Goal: Check status

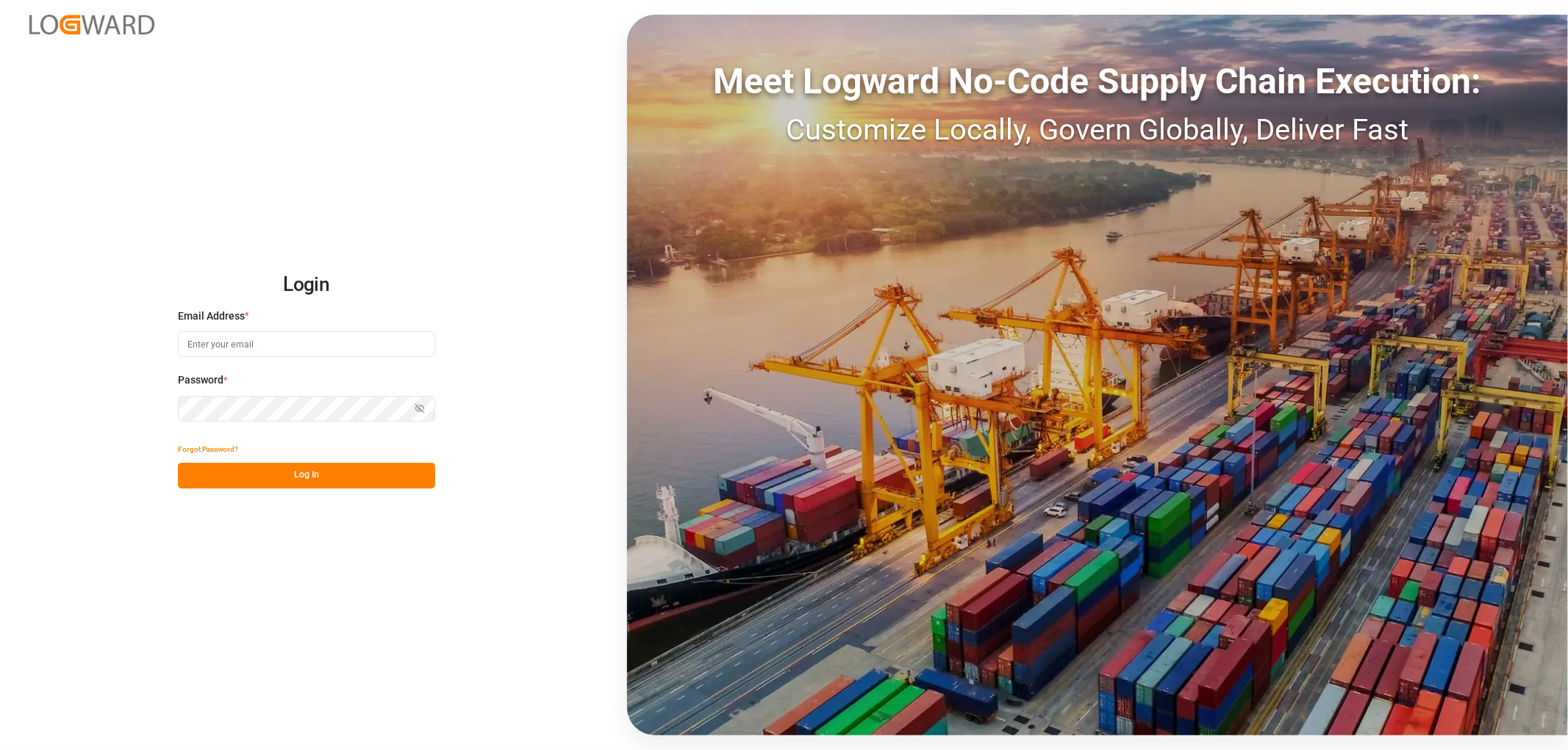
type input "[EMAIL_ADDRESS][PERSON_NAME][DOMAIN_NAME]"
click at [246, 478] on button "Log In" at bounding box center [307, 476] width 258 height 26
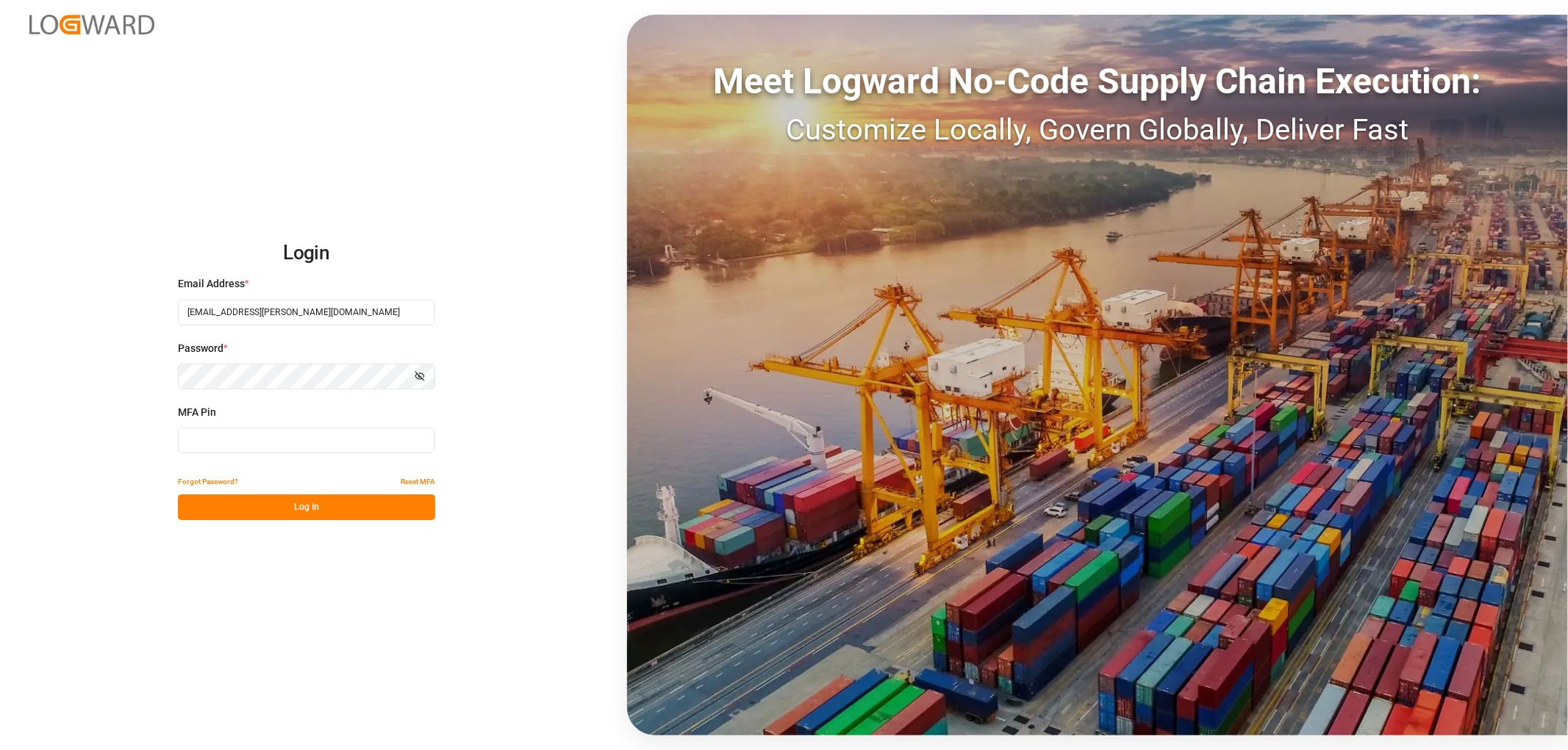
click at [240, 443] on input at bounding box center [307, 440] width 258 height 26
type input "366503"
click at [232, 512] on button "Log In" at bounding box center [307, 507] width 258 height 26
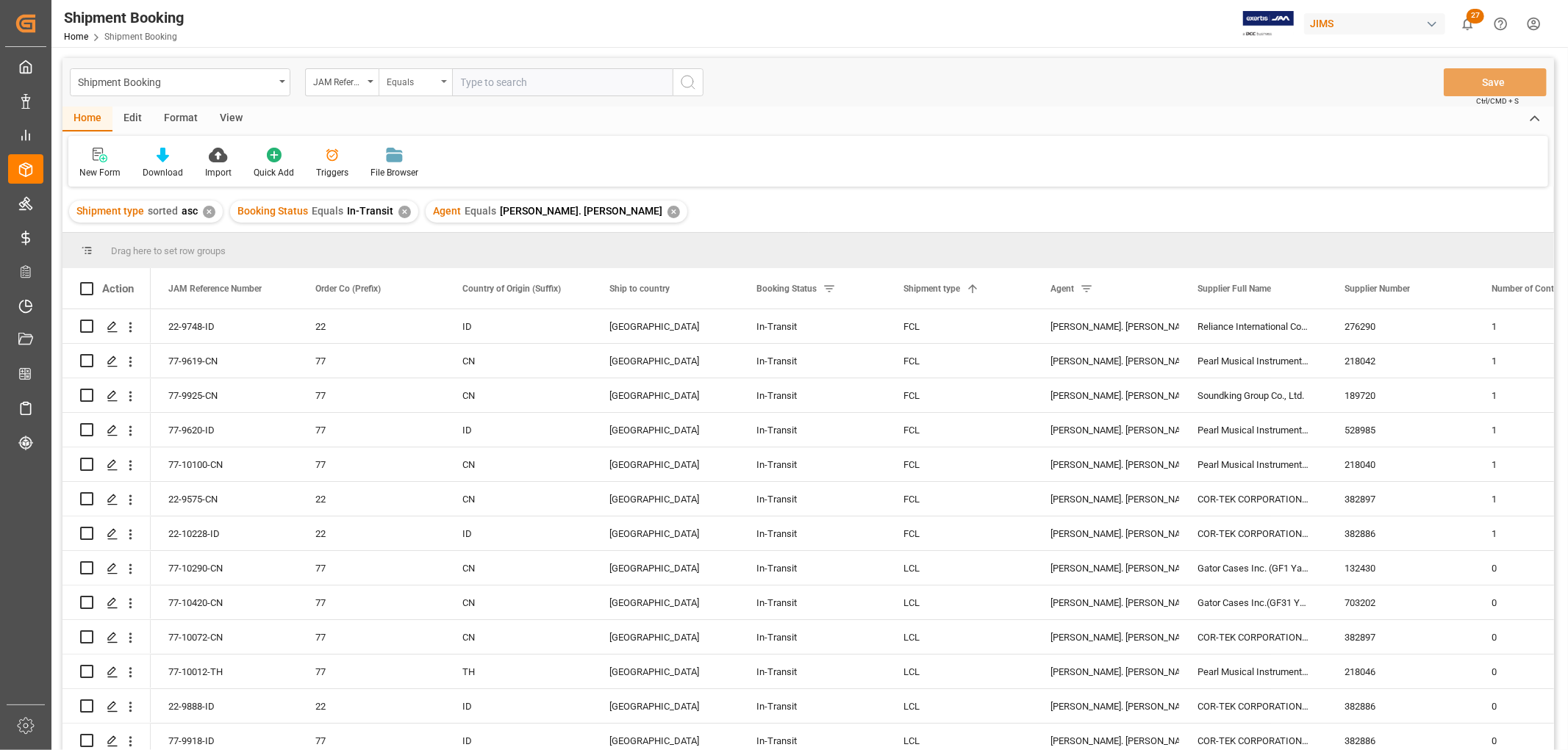
click at [441, 85] on div "Equals" at bounding box center [415, 82] width 73 height 28
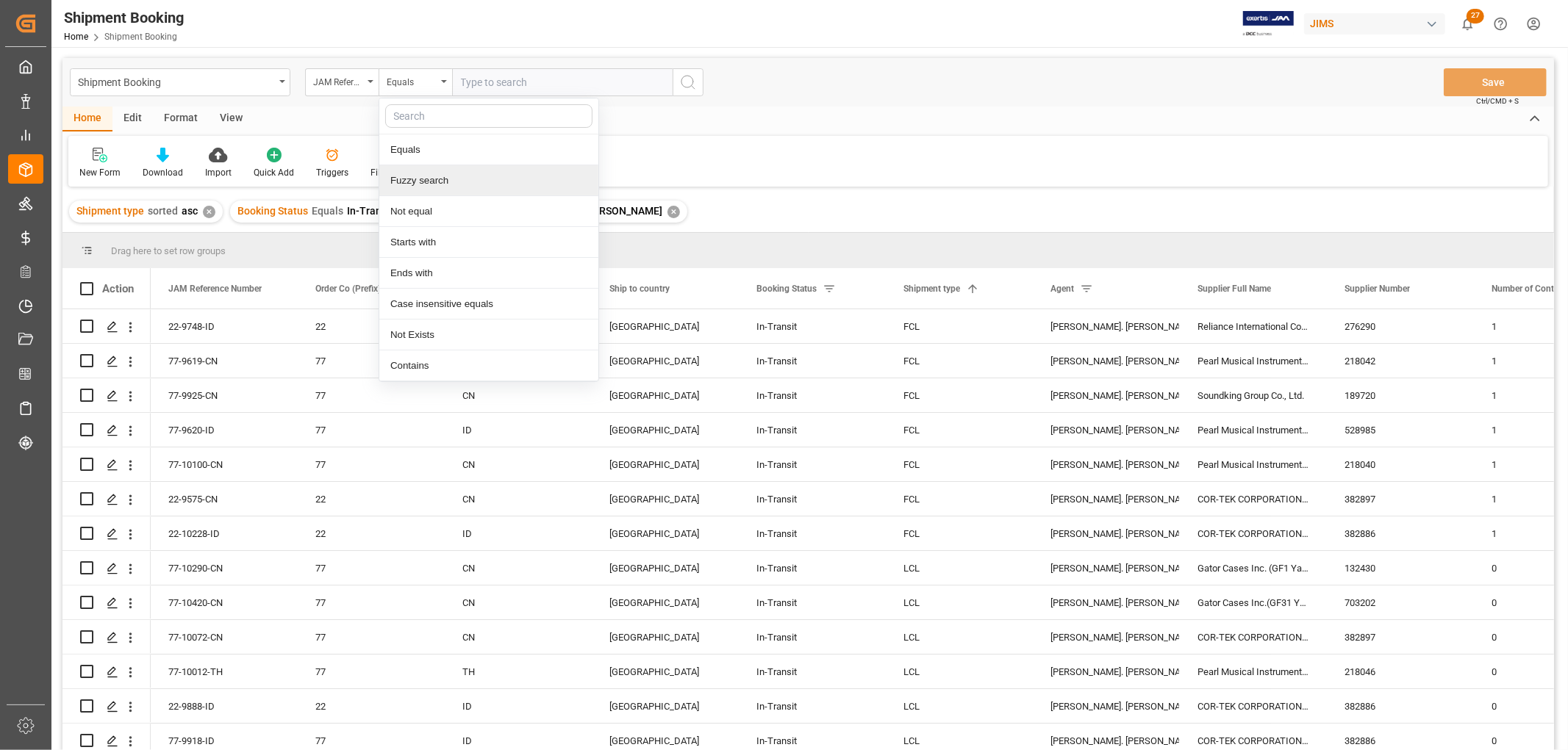
click at [444, 174] on div "Fuzzy search" at bounding box center [489, 181] width 219 height 31
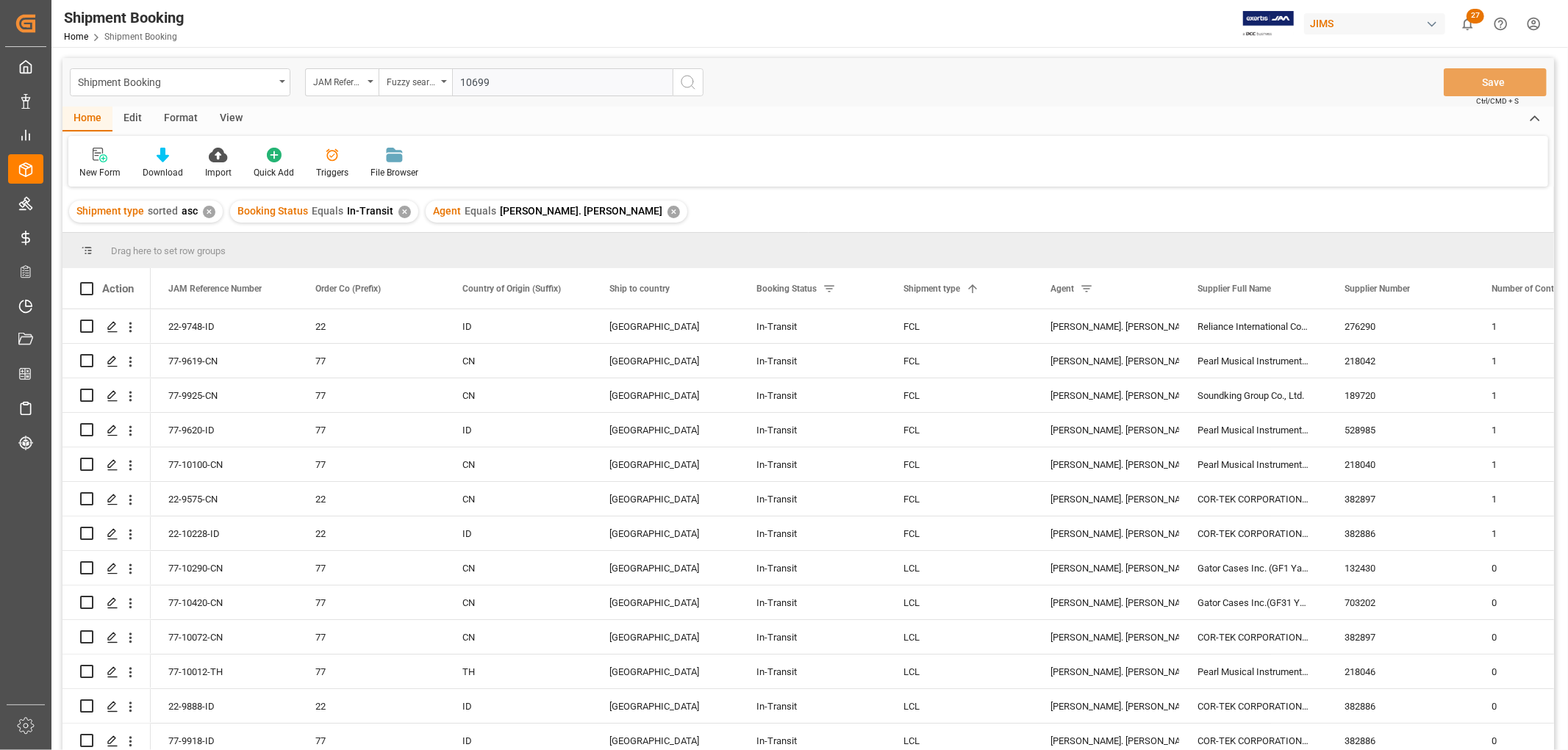
type input "10699"
click at [683, 83] on icon "search button" at bounding box center [687, 81] width 17 height 17
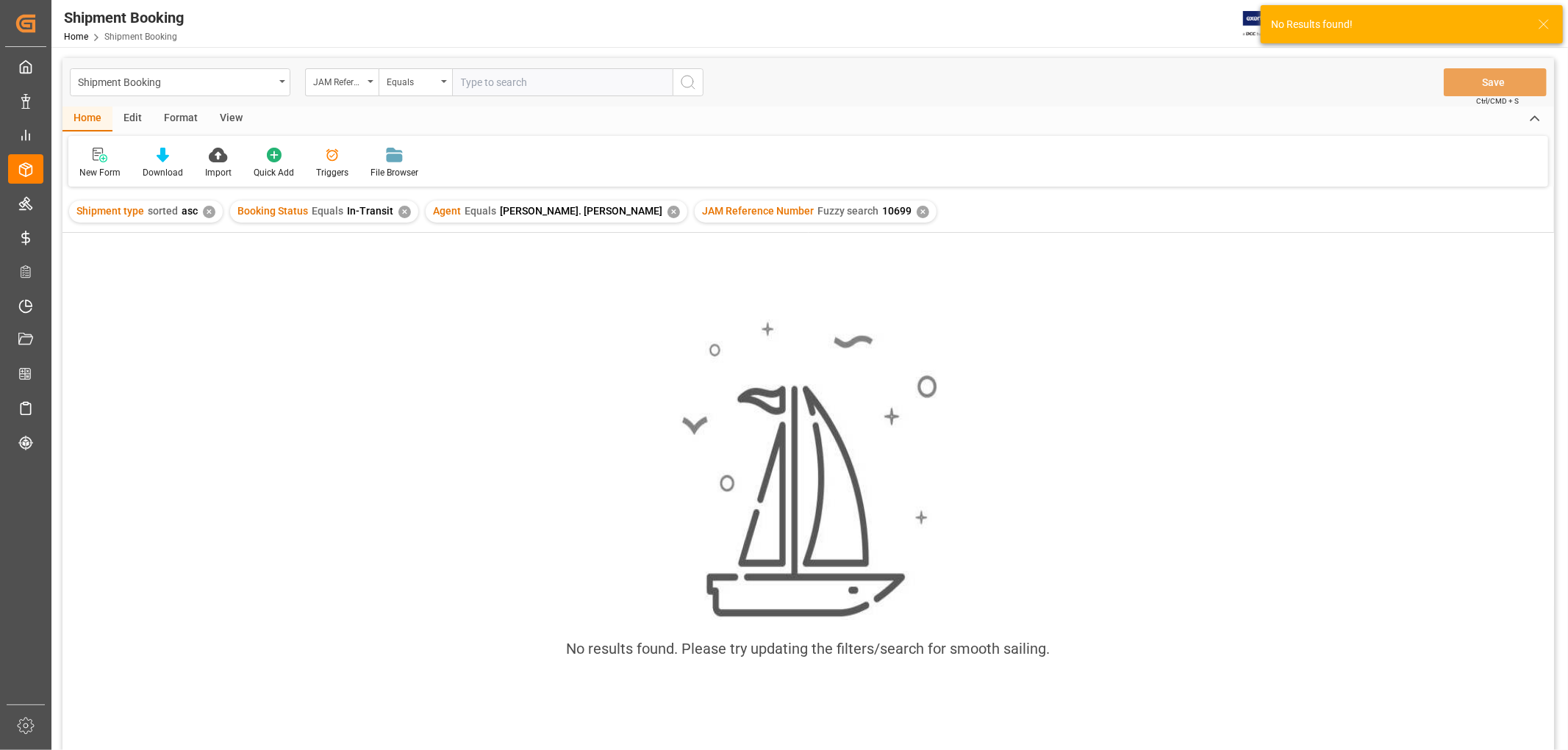
click at [667, 208] on div "✕" at bounding box center [673, 212] width 13 height 13
